Goal: Complete application form: Complete application form

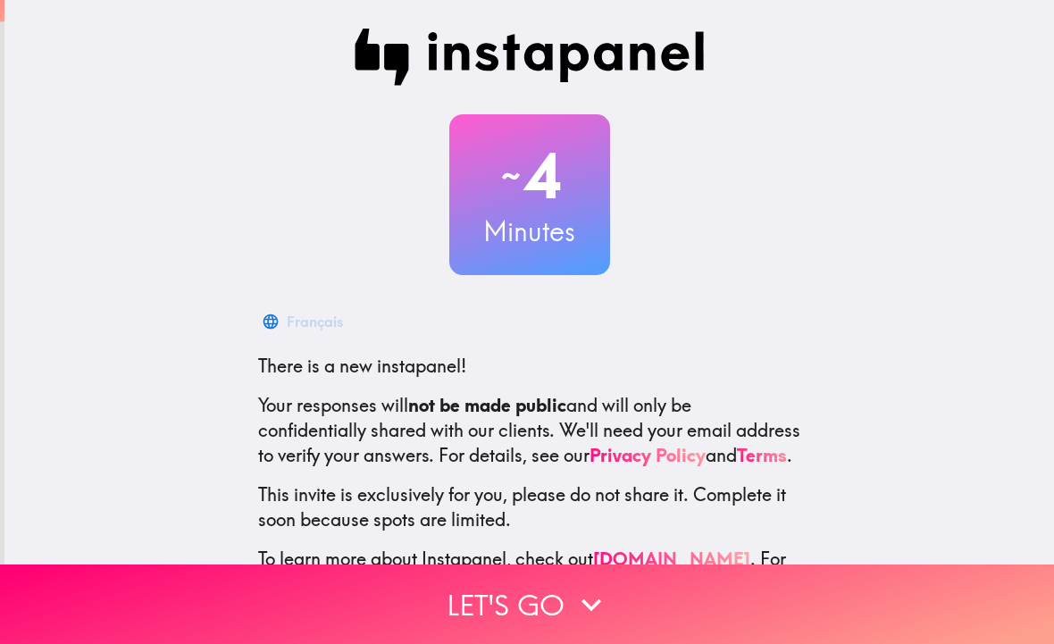
click at [489, 603] on button "Let's go" at bounding box center [527, 605] width 1054 height 80
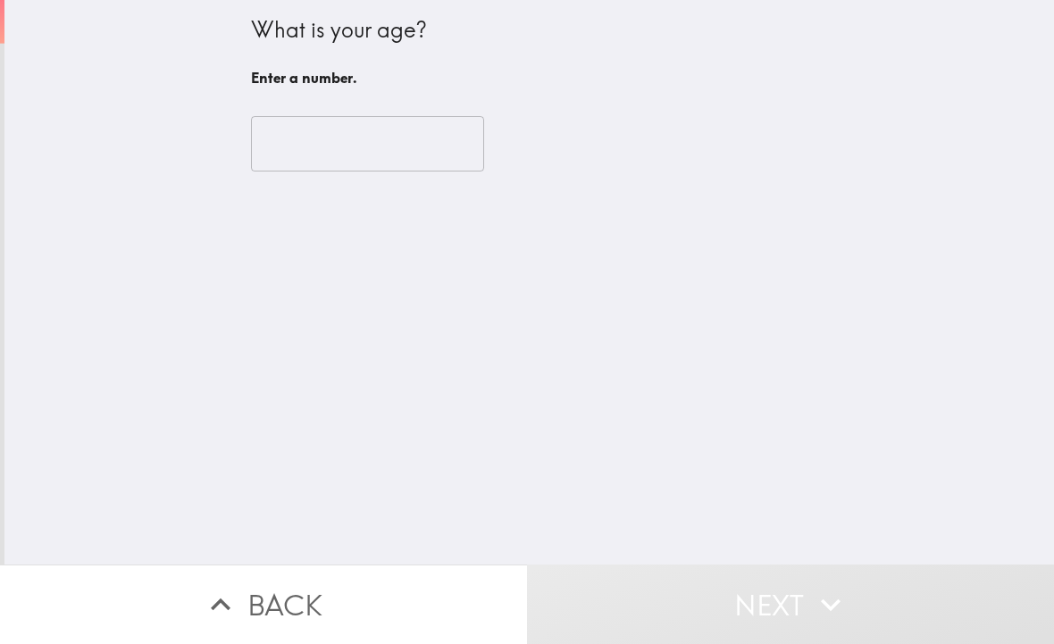
click at [307, 138] on input "number" at bounding box center [367, 143] width 233 height 55
type input "1"
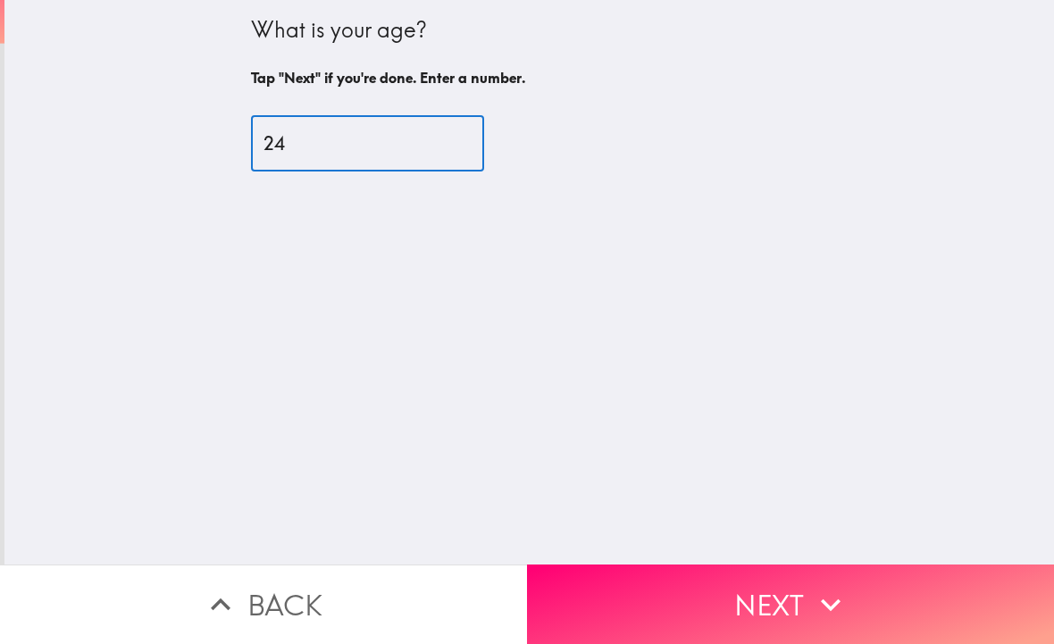
type input "24"
click at [334, 220] on div "What is your age? Tap "Next" if you're done. Enter a number. 24 ​" at bounding box center [529, 282] width 1050 height 565
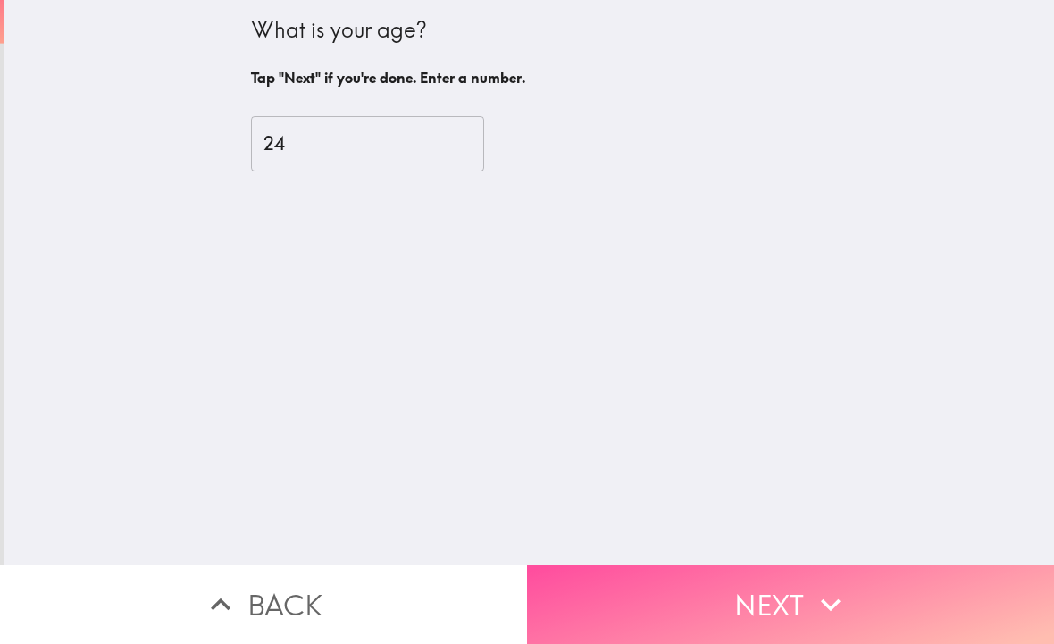
click at [632, 581] on button "Next" at bounding box center [790, 605] width 527 height 80
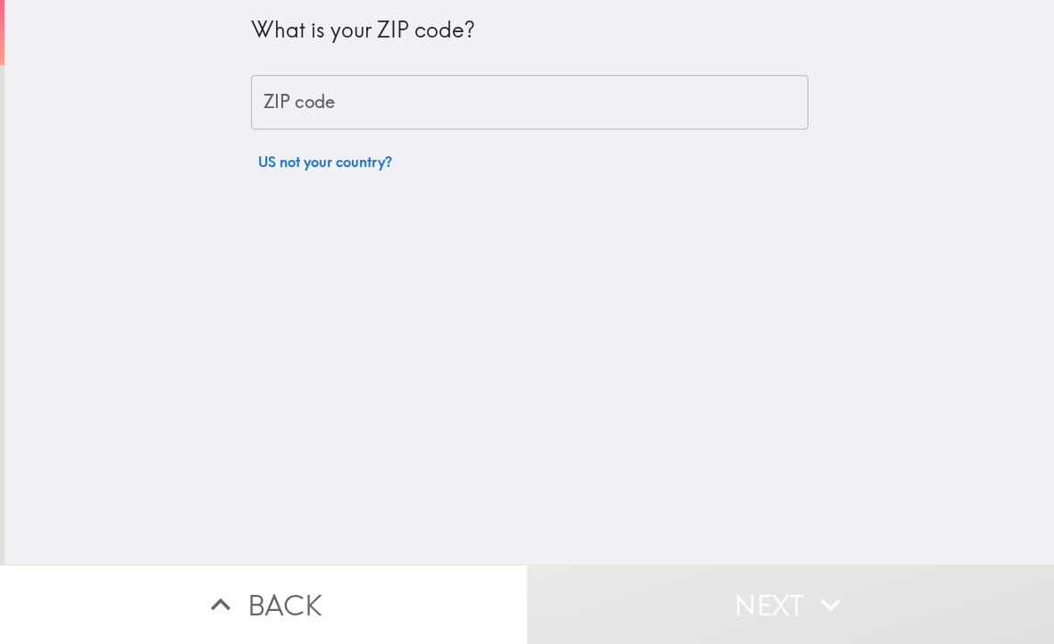
click at [304, 92] on div "ZIP code ZIP code" at bounding box center [529, 102] width 557 height 55
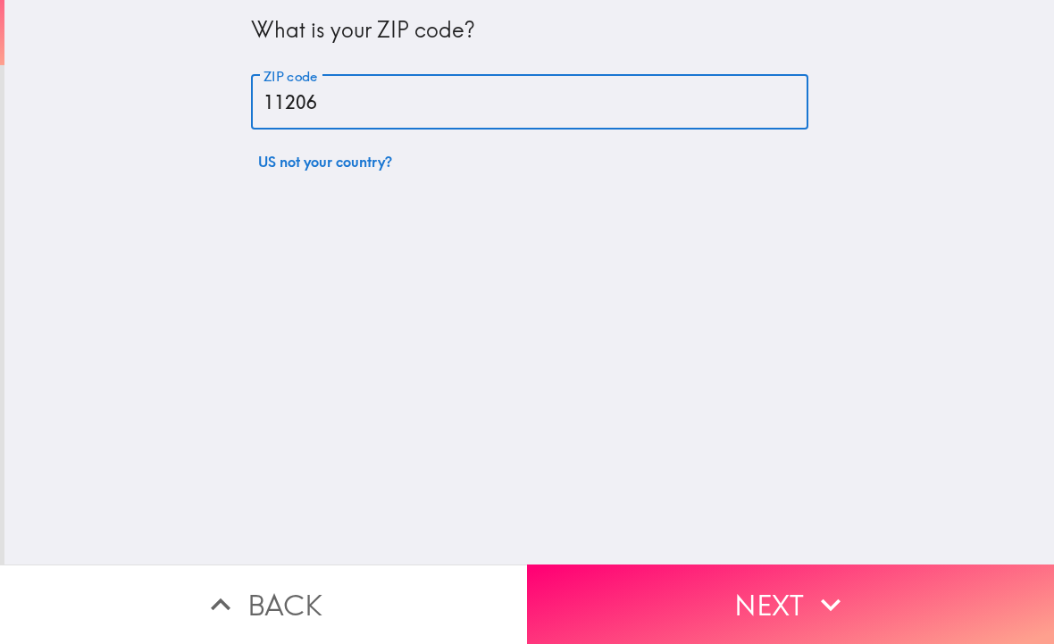
type input "11206"
click at [322, 215] on div "What is your ZIP code? ZIP code 11206 ZIP code US not your country?" at bounding box center [529, 282] width 1050 height 565
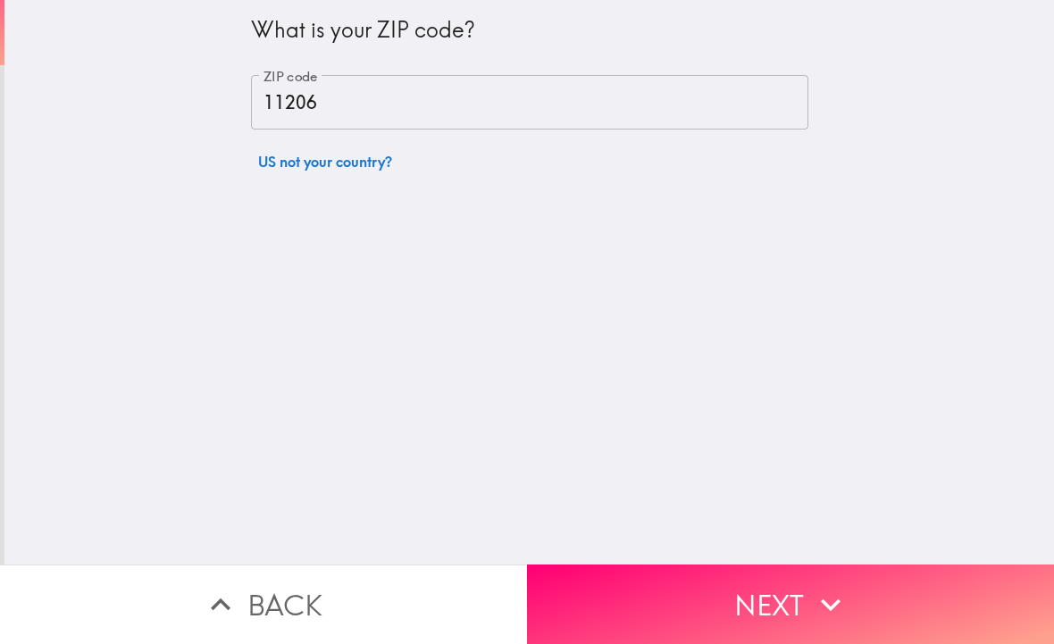
click at [321, 214] on div "What is your ZIP code? ZIP code 11206 ZIP code US not your country?" at bounding box center [529, 282] width 1050 height 565
click at [691, 529] on div "What is your ZIP code? ZIP code 11206 ZIP code US not your country?" at bounding box center [529, 282] width 1050 height 565
click at [705, 615] on button "Next" at bounding box center [790, 605] width 527 height 80
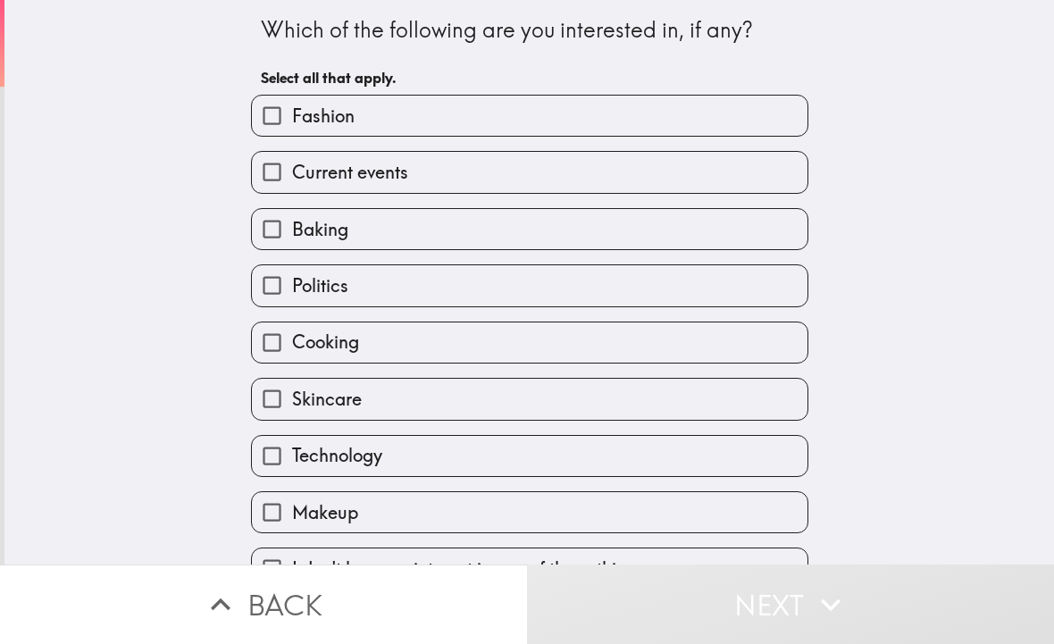
click at [290, 96] on label "Fashion" at bounding box center [530, 116] width 556 height 40
click at [290, 96] on input "Fashion" at bounding box center [272, 116] width 40 height 40
checkbox input "true"
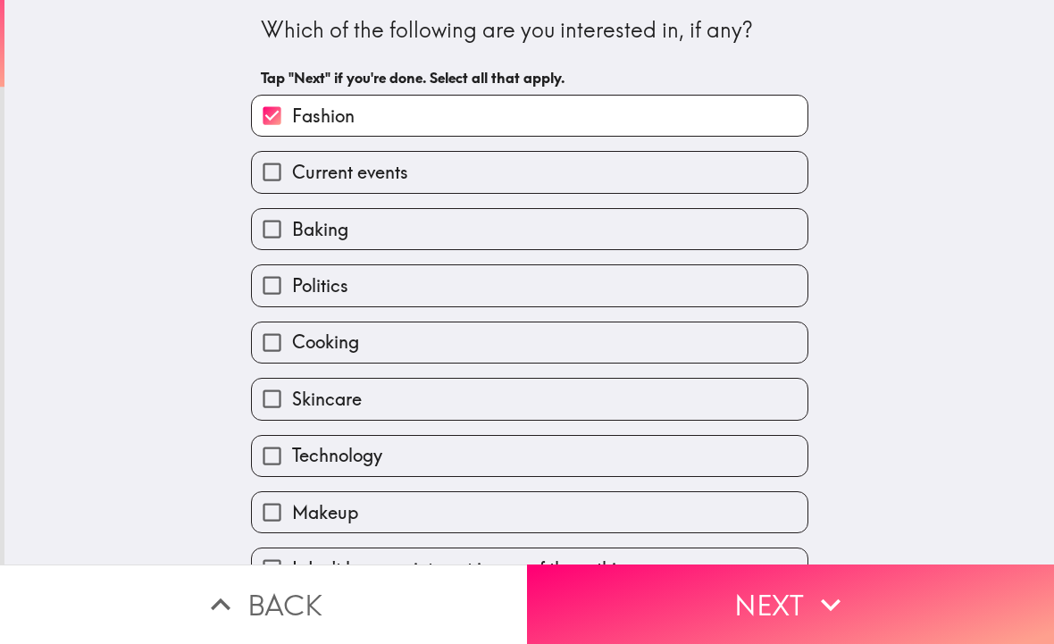
click at [341, 238] on span "Baking" at bounding box center [320, 229] width 56 height 25
click at [292, 238] on input "Baking" at bounding box center [272, 229] width 40 height 40
checkbox input "true"
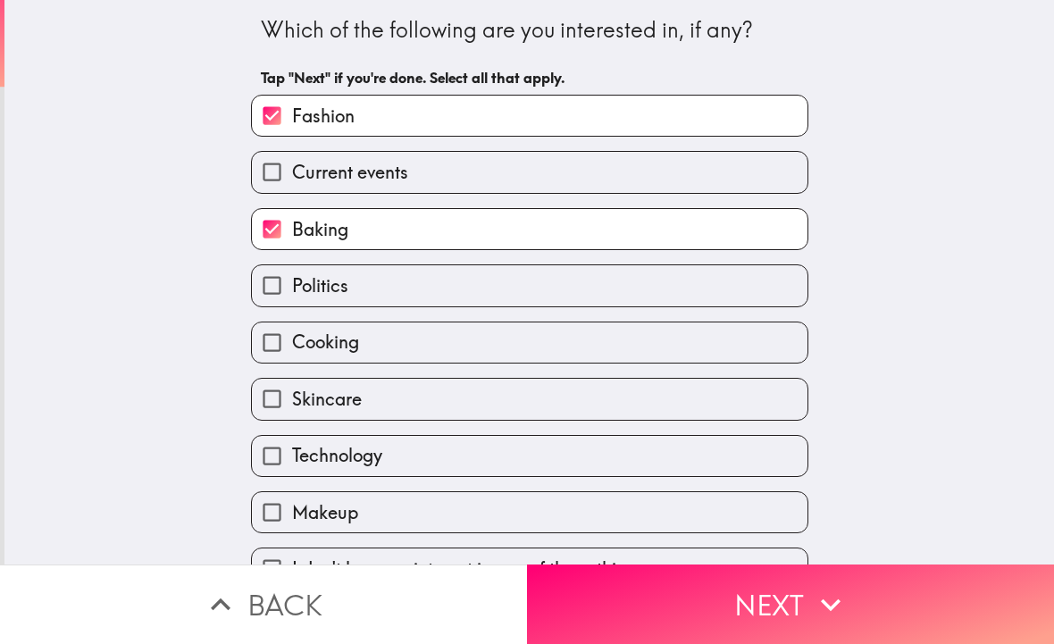
click at [354, 363] on label "Cooking" at bounding box center [530, 343] width 556 height 40
click at [292, 363] on input "Cooking" at bounding box center [272, 343] width 40 height 40
checkbox input "true"
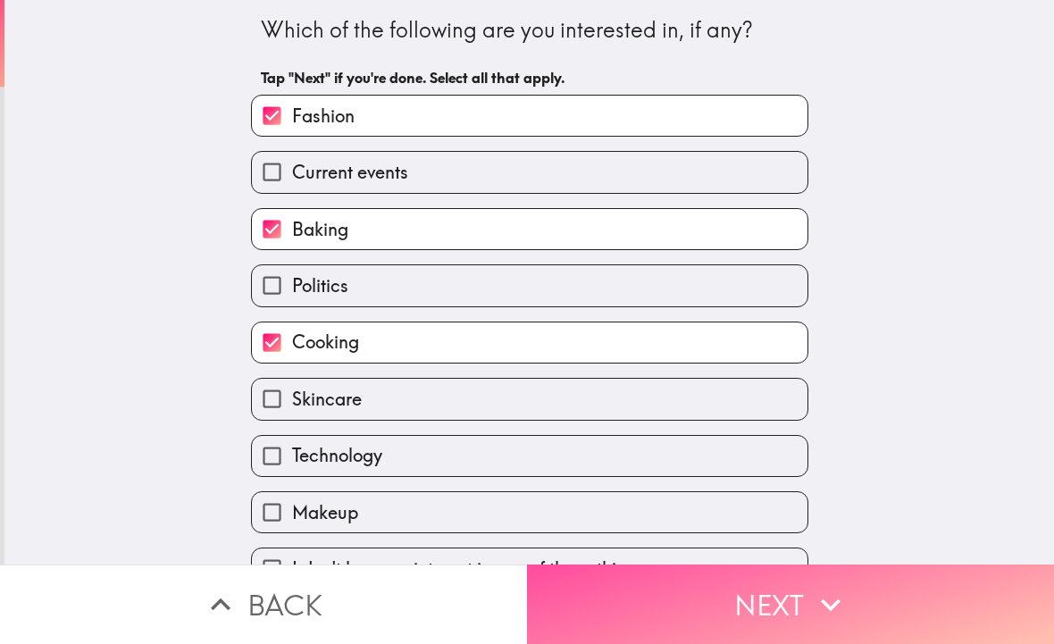
click at [705, 635] on button "Next" at bounding box center [790, 605] width 527 height 80
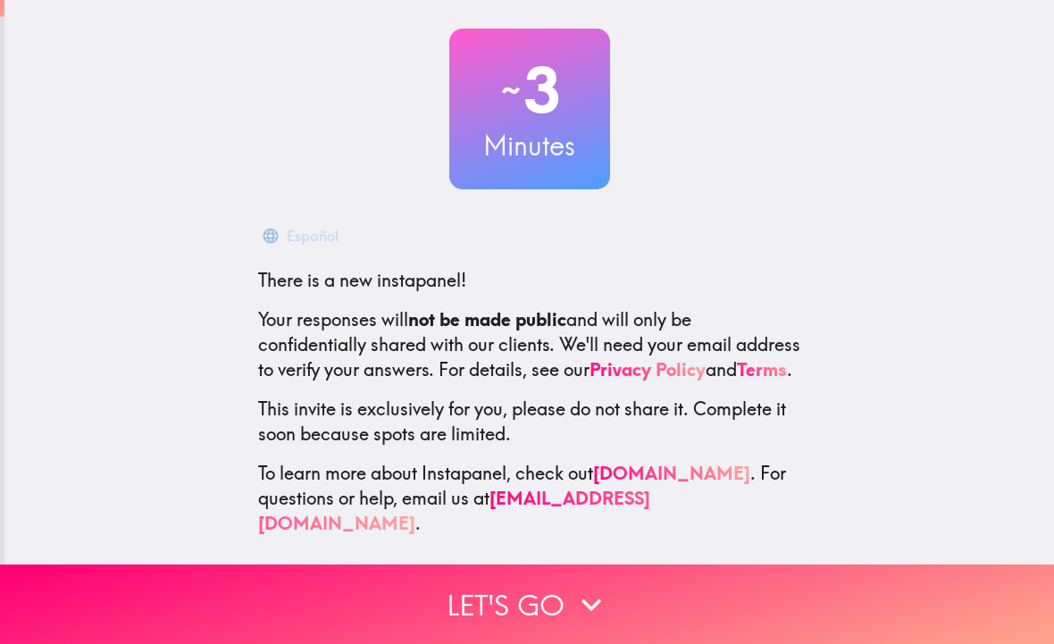
scroll to position [86, 0]
click at [681, 591] on button "Let's go" at bounding box center [527, 605] width 1054 height 80
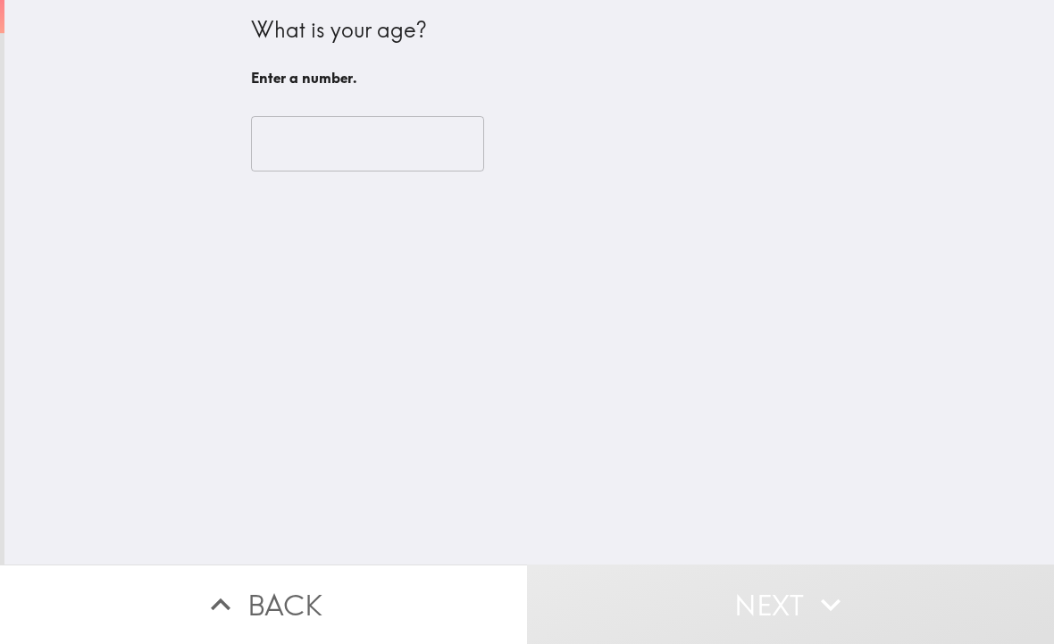
click at [302, 138] on input "number" at bounding box center [367, 143] width 233 height 55
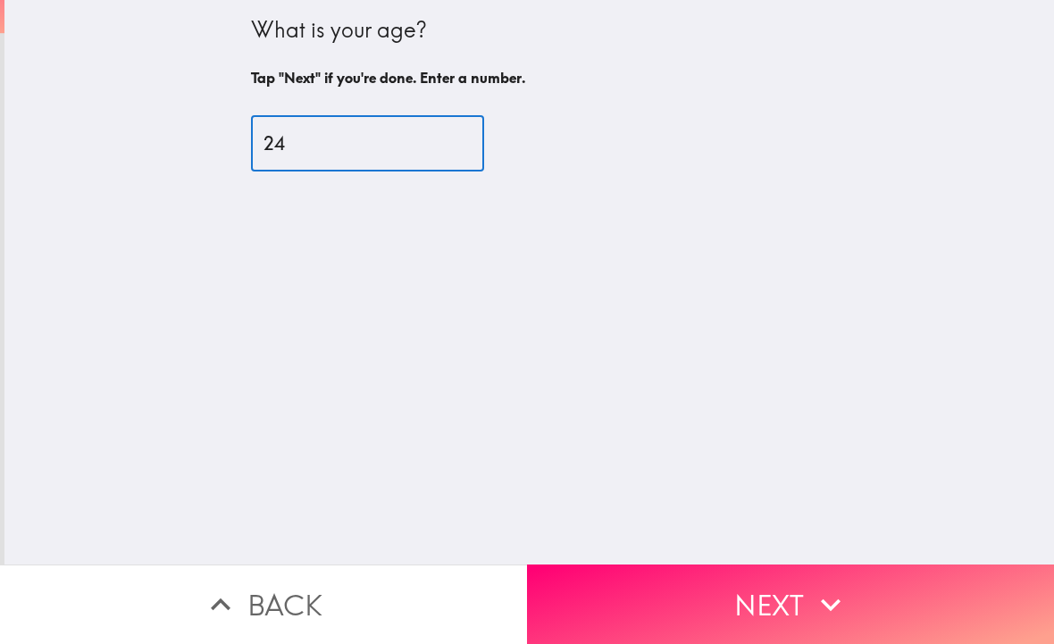
type input "24"
click at [789, 597] on button "Next" at bounding box center [790, 605] width 527 height 80
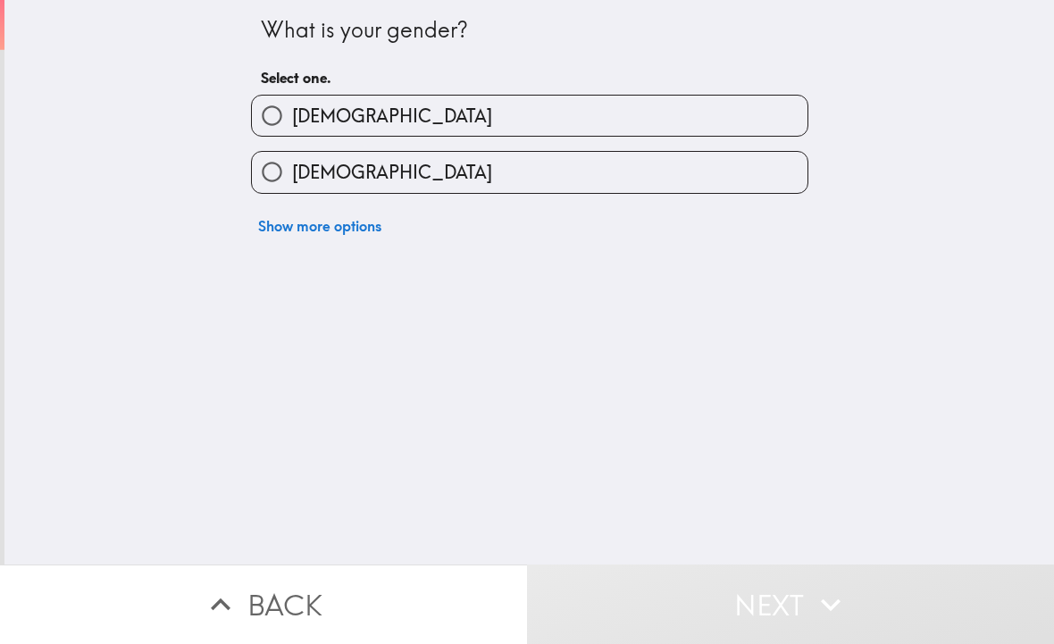
click at [311, 176] on span "Female" at bounding box center [392, 172] width 200 height 25
click at [292, 176] on input "Female" at bounding box center [272, 172] width 40 height 40
radio input "true"
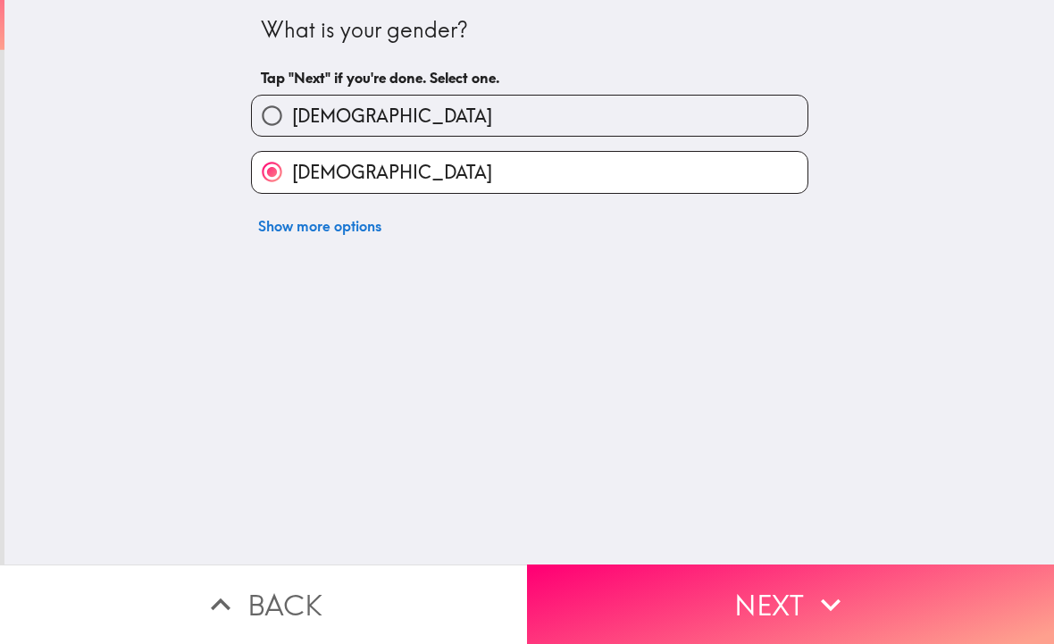
click at [735, 602] on button "Next" at bounding box center [790, 605] width 527 height 80
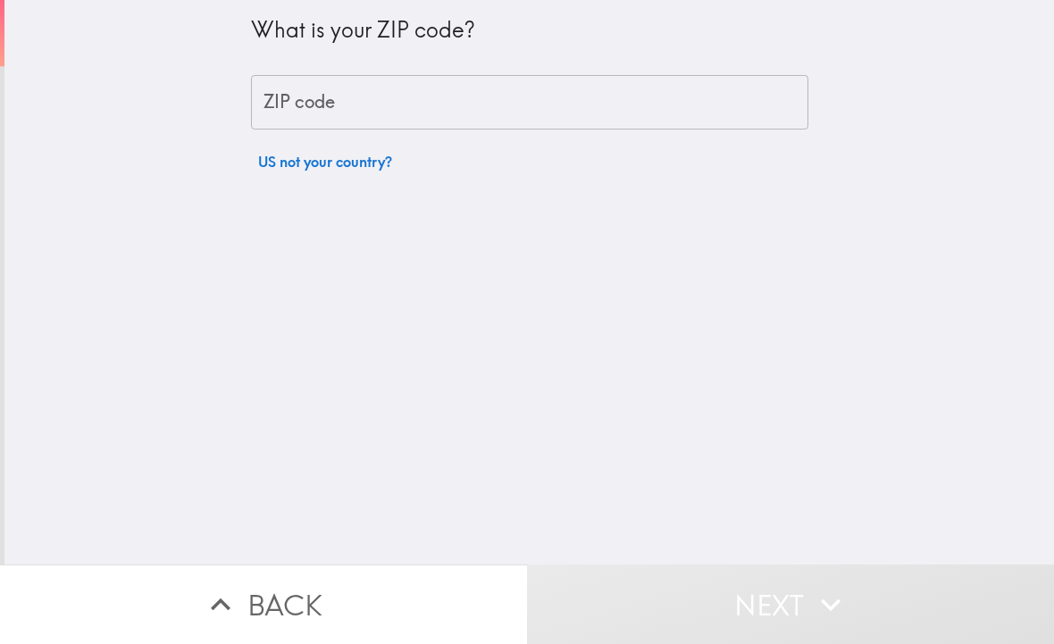
click at [274, 99] on div "ZIP code ZIP code" at bounding box center [529, 102] width 557 height 55
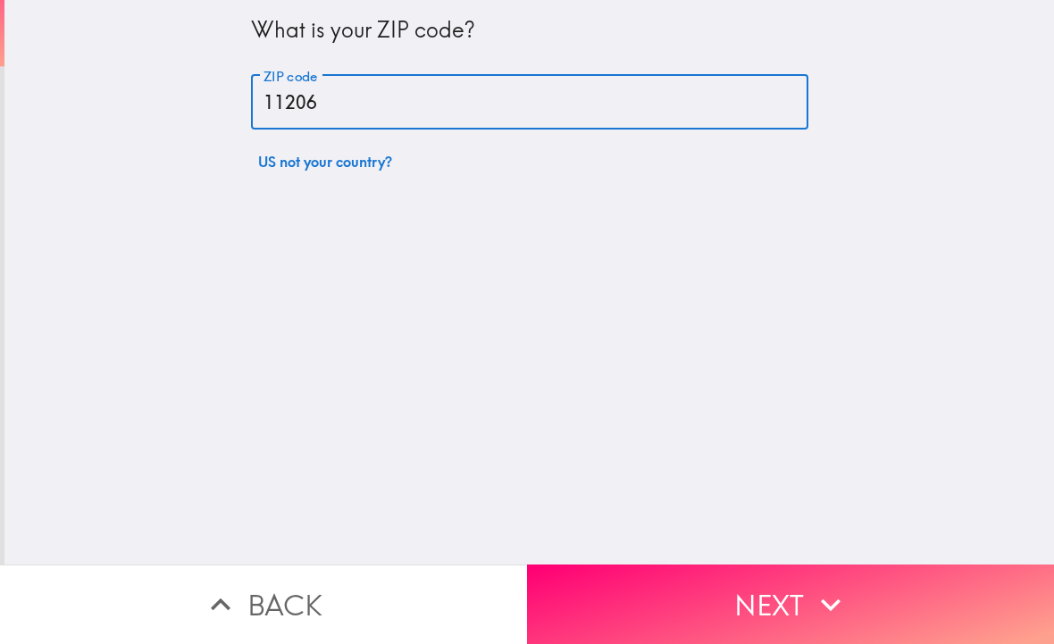
type input "11206"
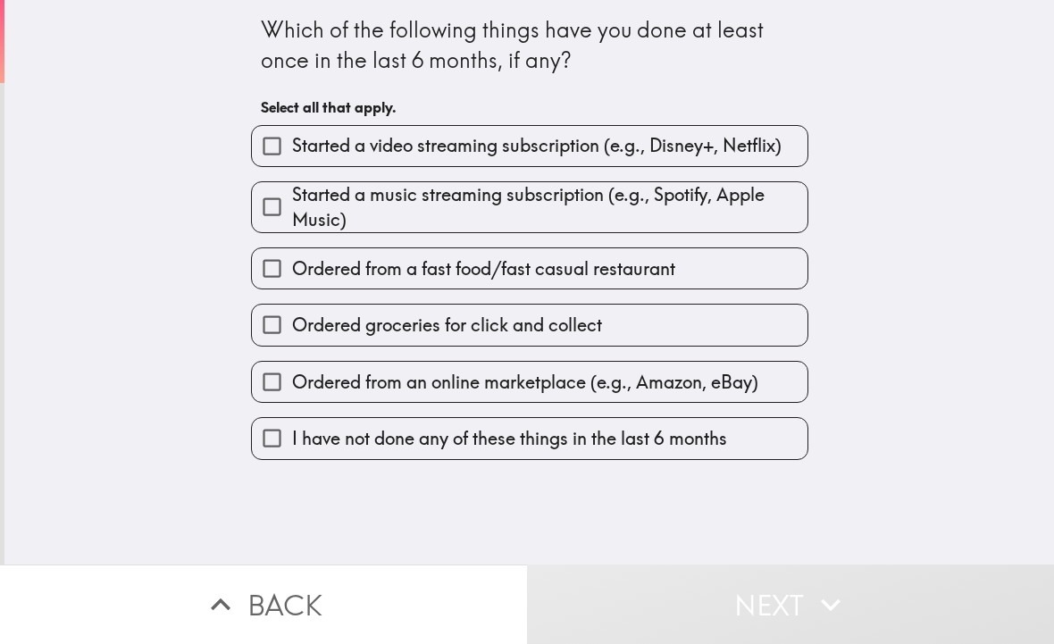
click at [302, 267] on span "Ordered from a fast food/fast casual restaurant" at bounding box center [483, 268] width 383 height 25
click at [292, 267] on input "Ordered from a fast food/fast casual restaurant" at bounding box center [272, 268] width 40 height 40
checkbox input "true"
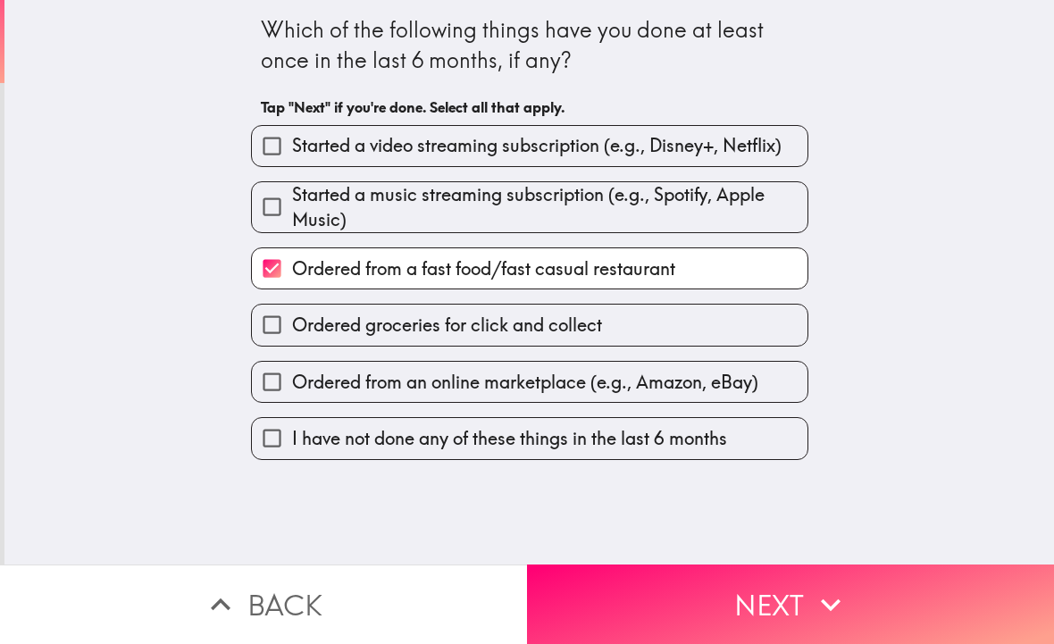
click at [786, 597] on button "Next" at bounding box center [790, 605] width 527 height 80
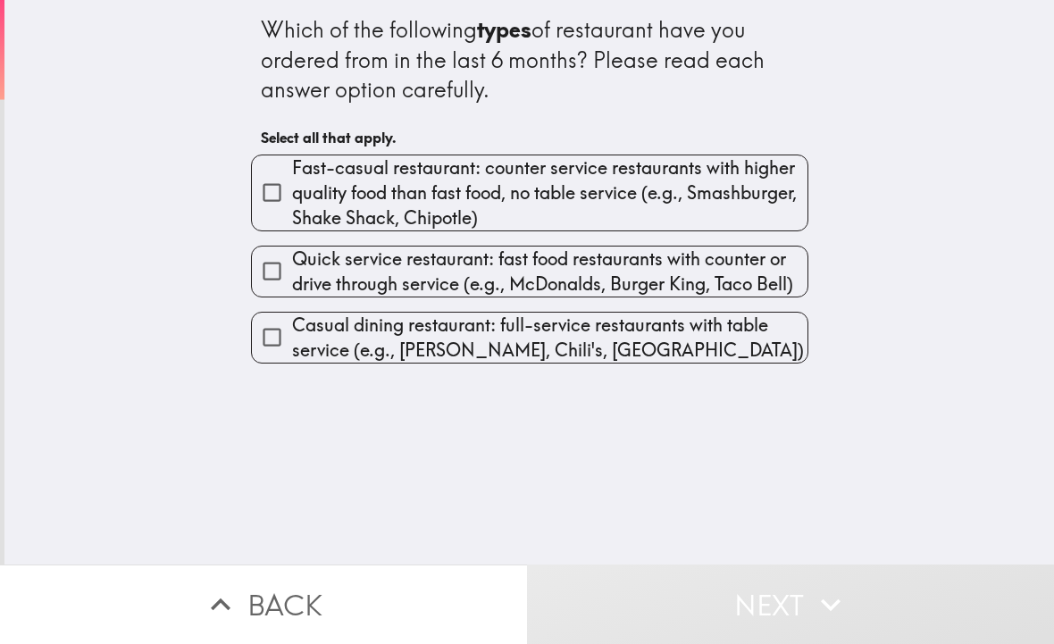
click at [300, 250] on span "Quick service restaurant: fast food restaurants with counter or drive through s…" at bounding box center [549, 272] width 515 height 50
click at [292, 251] on input "Quick service restaurant: fast food restaurants with counter or drive through s…" at bounding box center [272, 271] width 40 height 40
checkbox input "true"
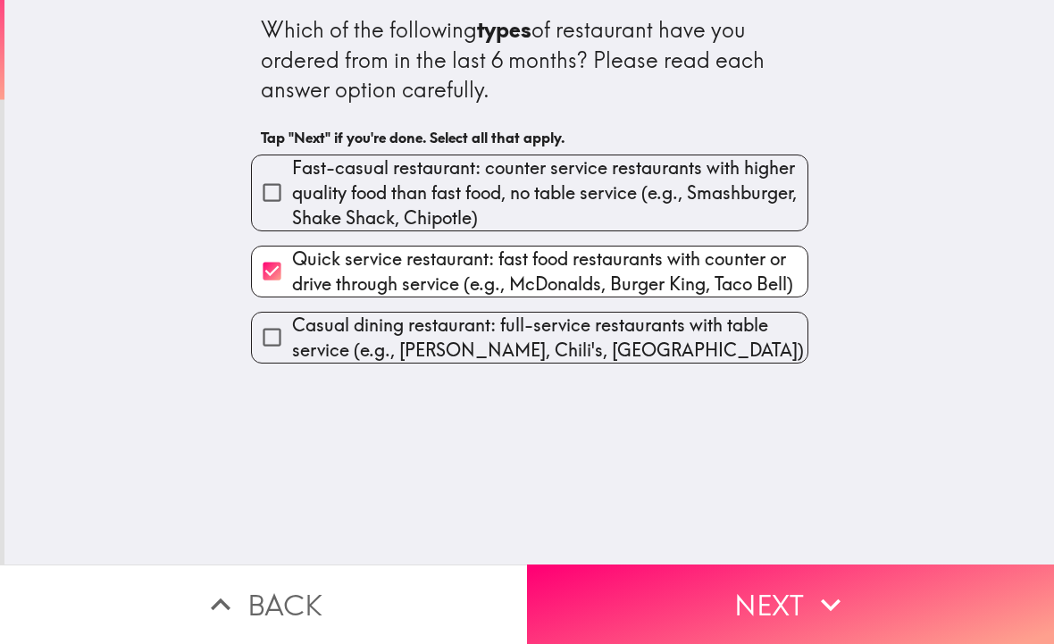
click at [792, 610] on button "Next" at bounding box center [790, 605] width 527 height 80
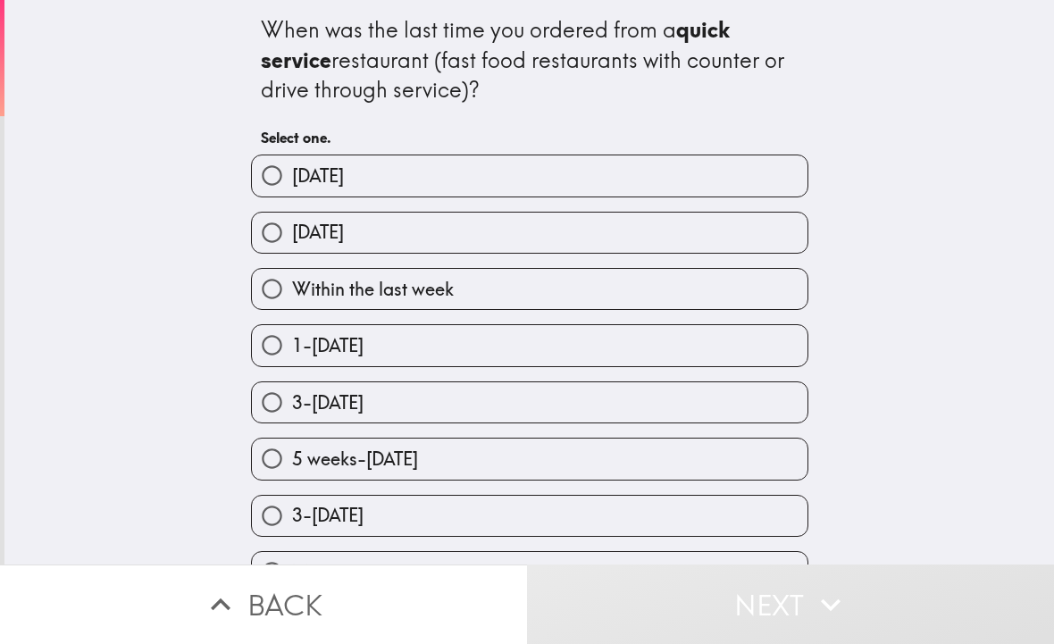
click at [302, 242] on span "Yesterday" at bounding box center [318, 232] width 52 height 25
click at [292, 242] on input "Yesterday" at bounding box center [272, 233] width 40 height 40
radio input "true"
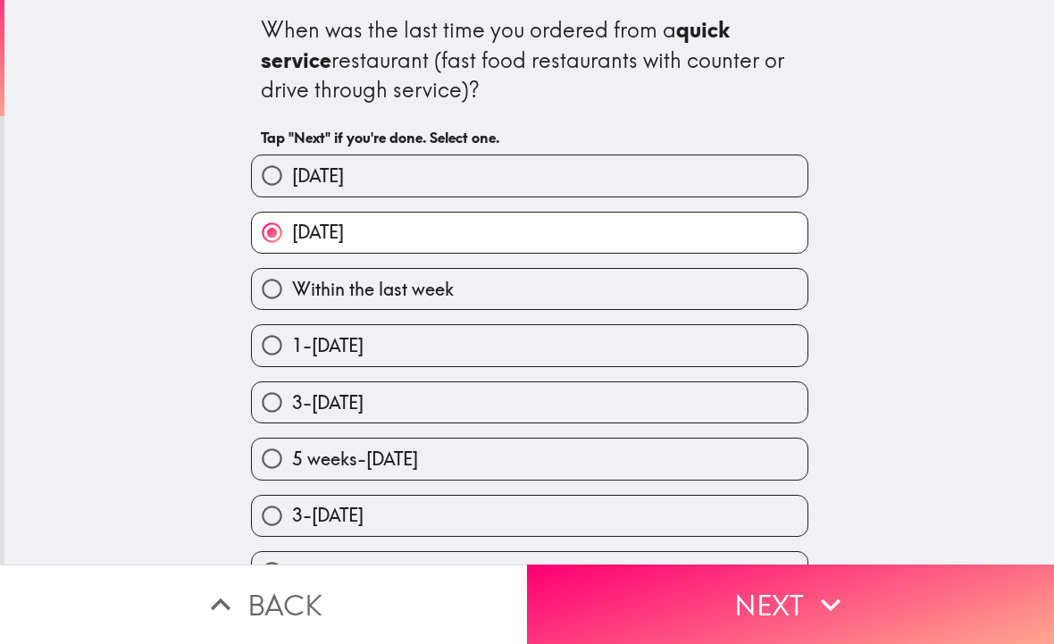
click at [788, 606] on button "Next" at bounding box center [790, 605] width 527 height 80
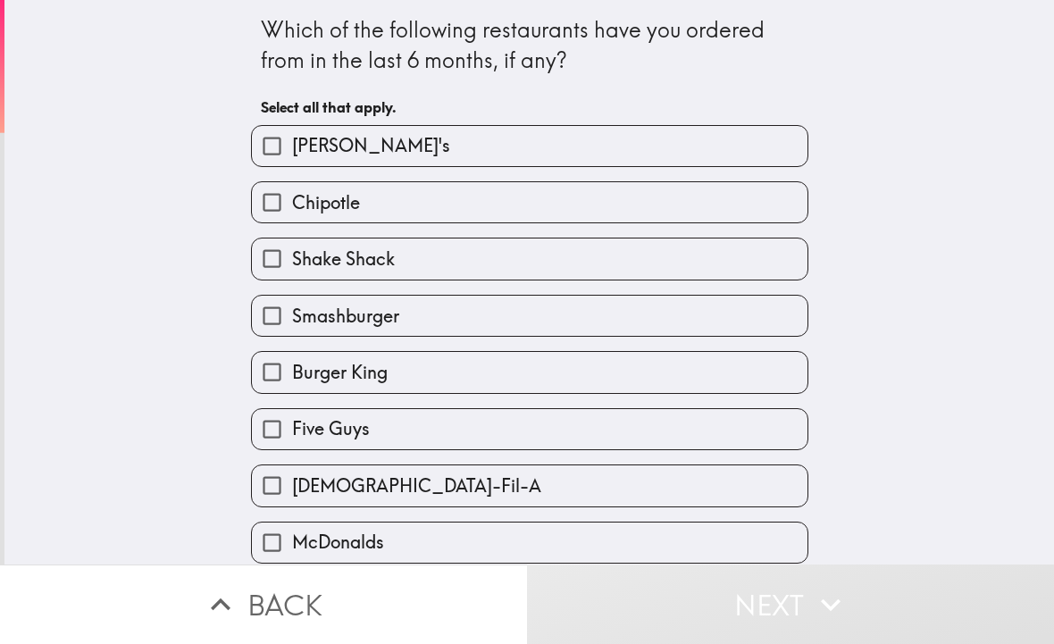
click at [337, 334] on label "Smashburger" at bounding box center [530, 316] width 556 height 40
click at [292, 334] on input "Smashburger" at bounding box center [272, 316] width 40 height 40
checkbox input "true"
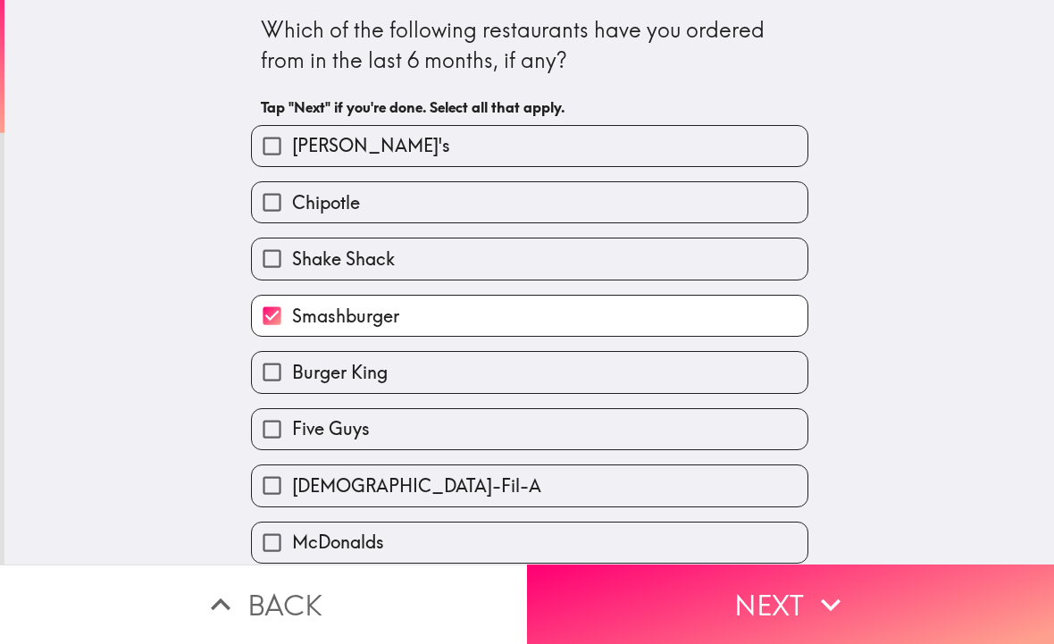
click at [314, 392] on label "Burger King" at bounding box center [530, 372] width 556 height 40
click at [292, 392] on input "Burger King" at bounding box center [272, 372] width 40 height 40
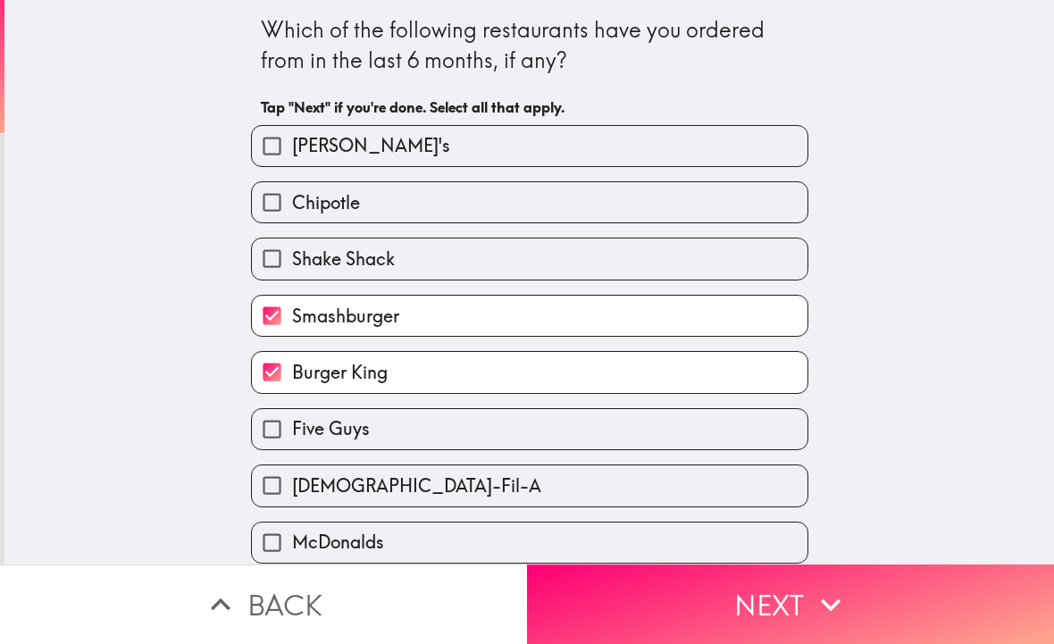
click at [323, 380] on span "Burger King" at bounding box center [340, 372] width 96 height 25
click at [292, 380] on input "Burger King" at bounding box center [272, 372] width 40 height 40
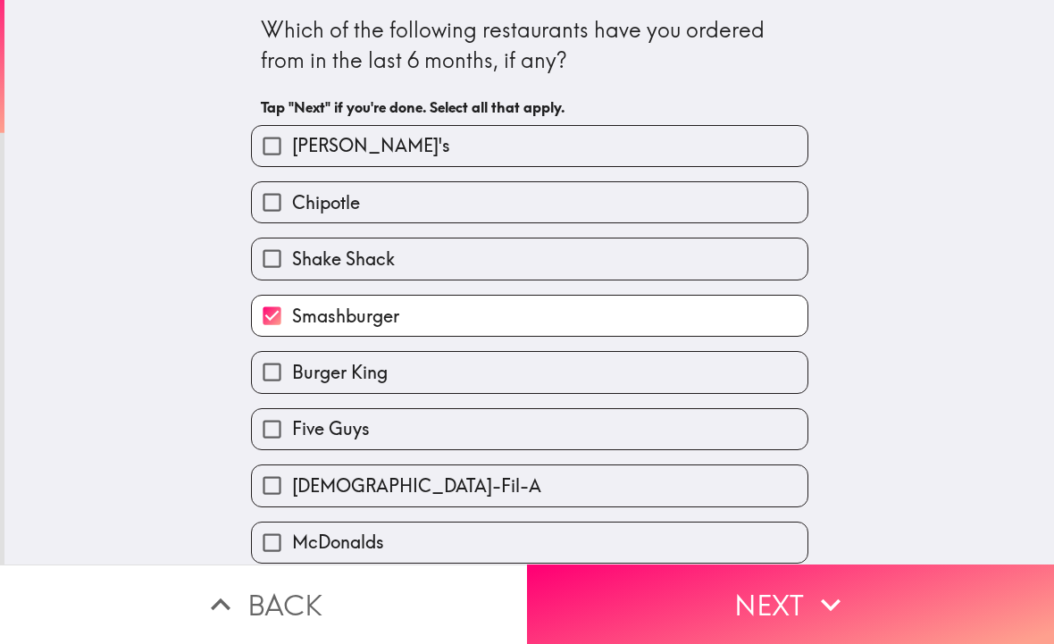
click at [315, 370] on span "Burger King" at bounding box center [340, 372] width 96 height 25
click at [292, 370] on input "Burger King" at bounding box center [272, 372] width 40 height 40
checkbox input "true"
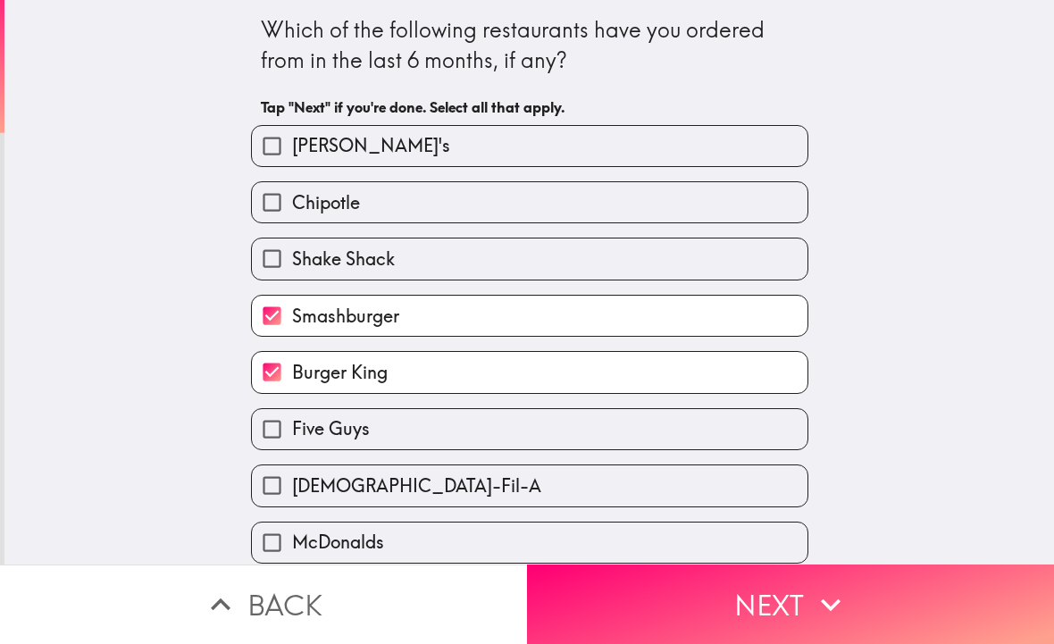
click at [800, 589] on button "Next" at bounding box center [790, 605] width 527 height 80
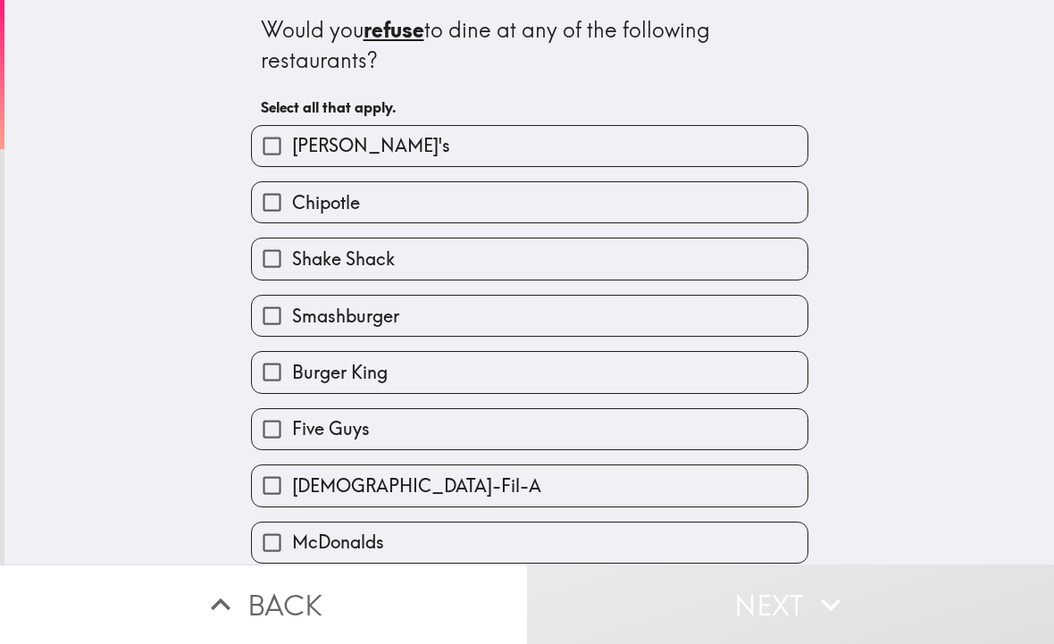
click at [313, 323] on span "Smashburger" at bounding box center [345, 316] width 107 height 25
click at [292, 323] on input "Smashburger" at bounding box center [272, 316] width 40 height 40
checkbox input "true"
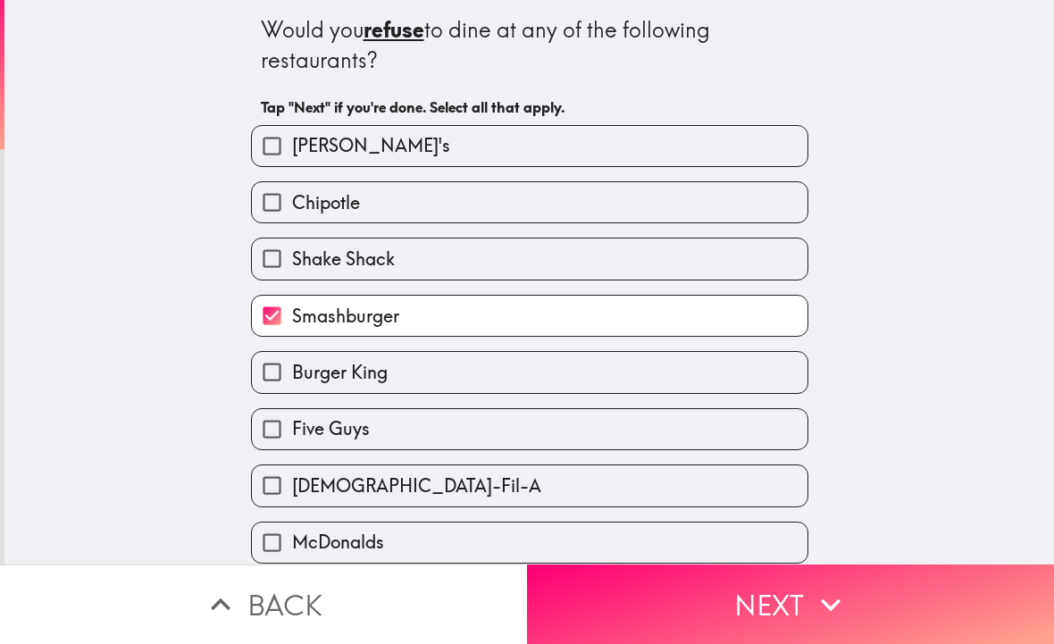
click at [800, 589] on button "Next" at bounding box center [790, 605] width 527 height 80
